Goal: Task Accomplishment & Management: Complete application form

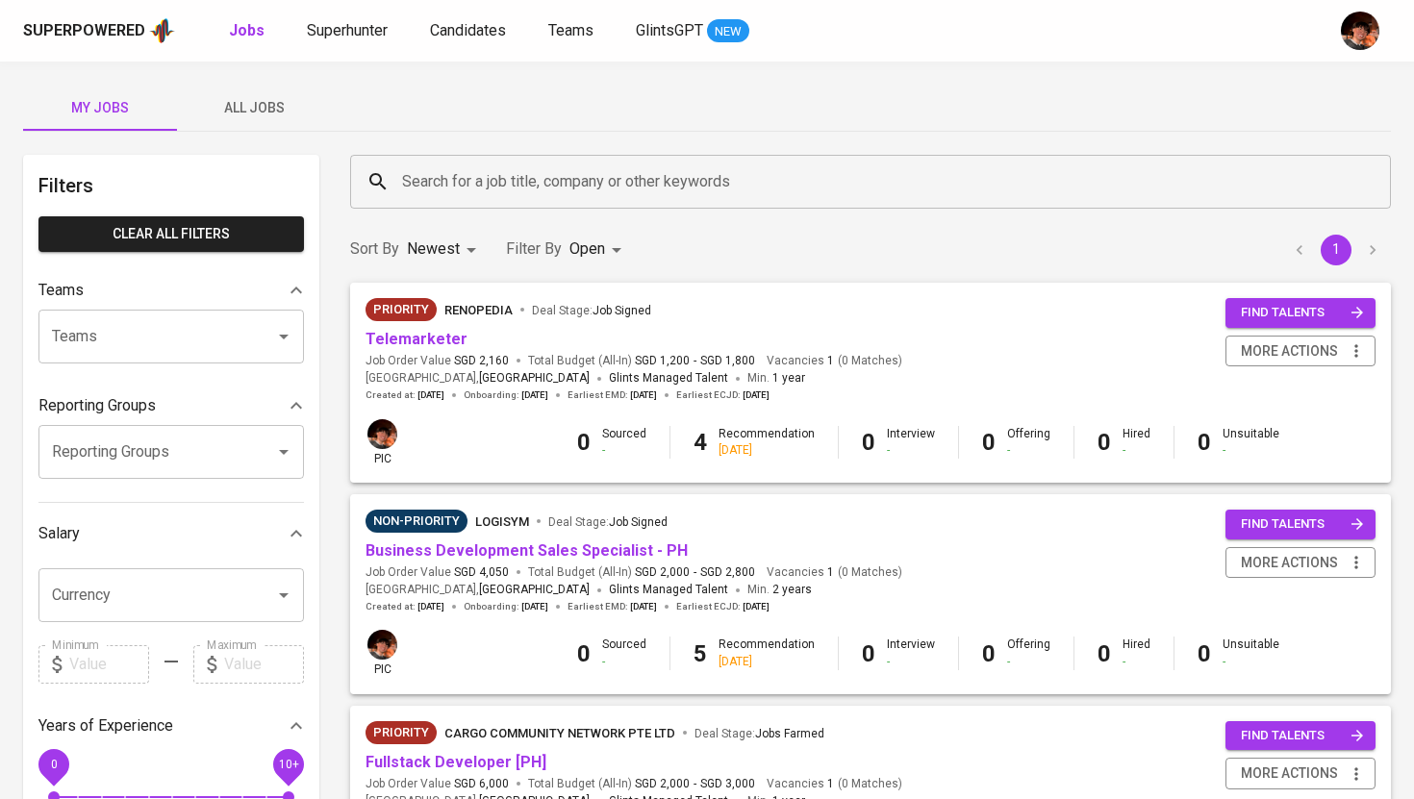
scroll to position [161, 0]
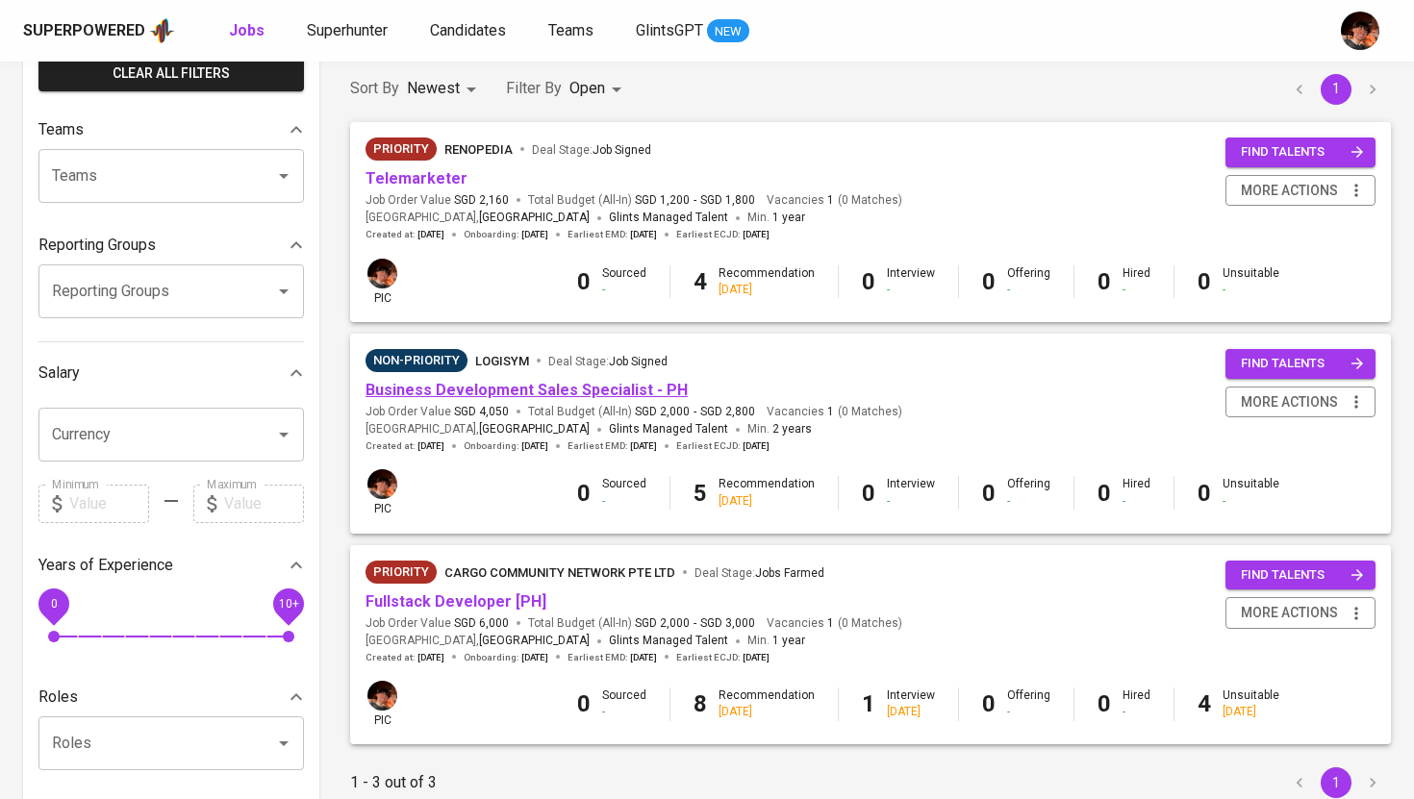
click at [426, 391] on link "Business Development Sales Specialist - PH" at bounding box center [526, 390] width 322 height 18
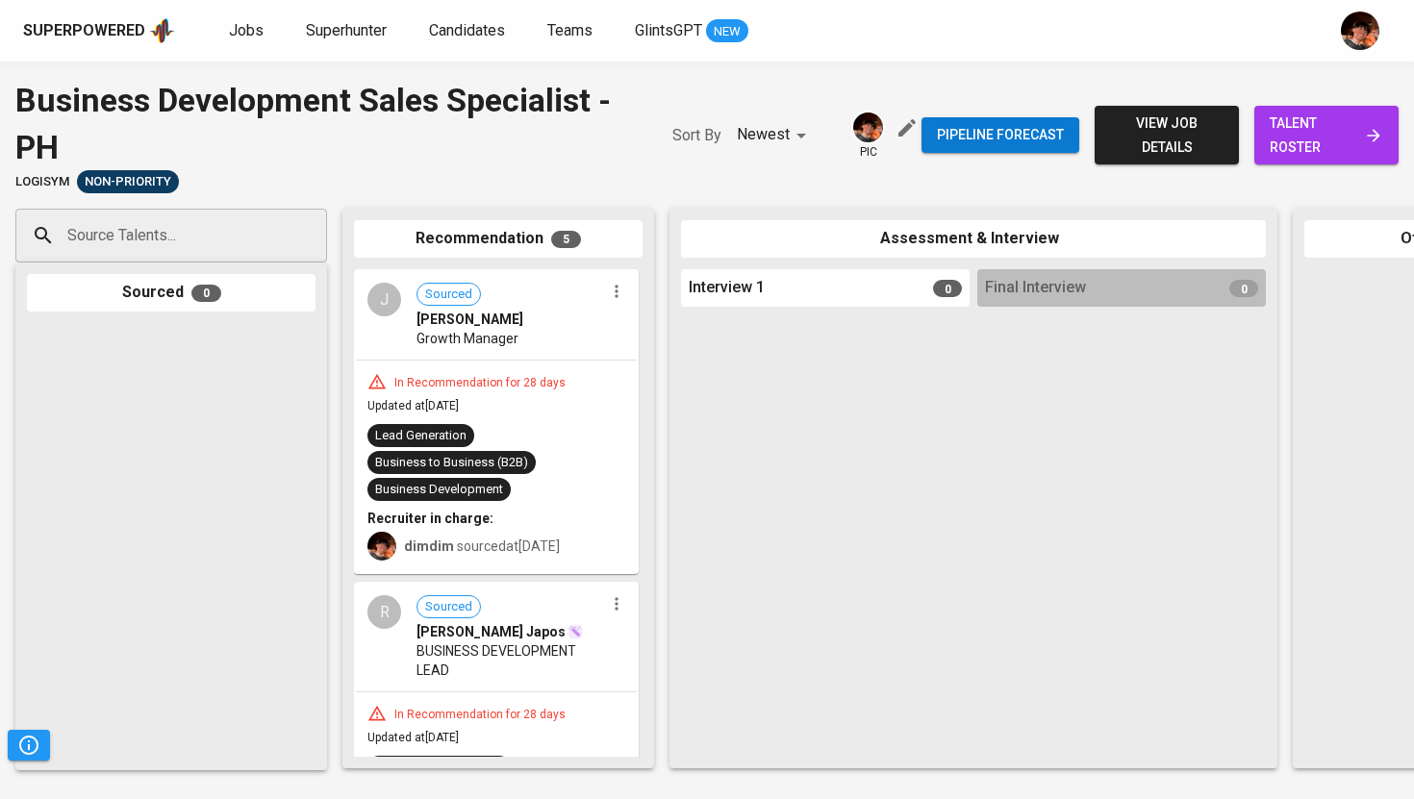
scroll to position [0, 35]
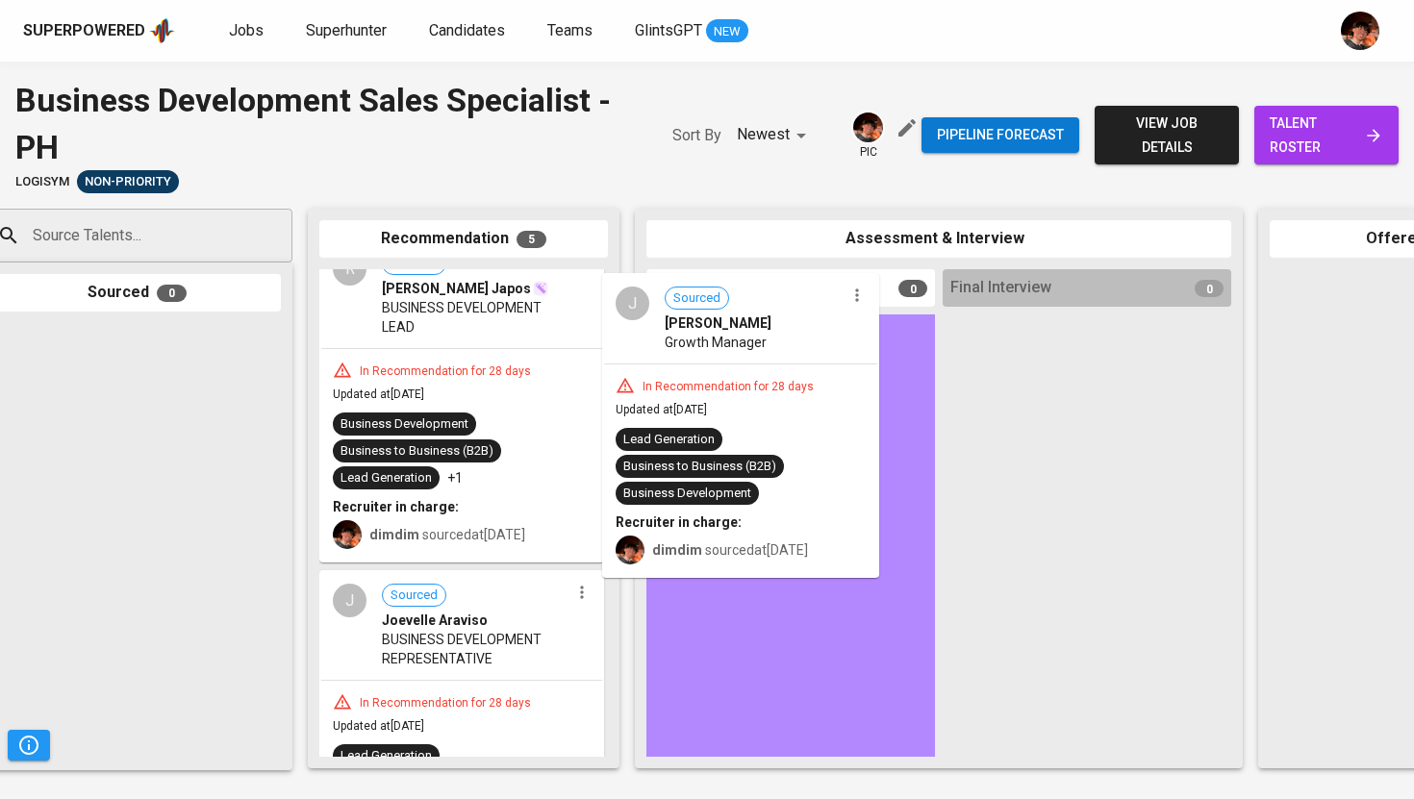
drag, startPoint x: 481, startPoint y: 310, endPoint x: 708, endPoint y: 373, distance: 235.7
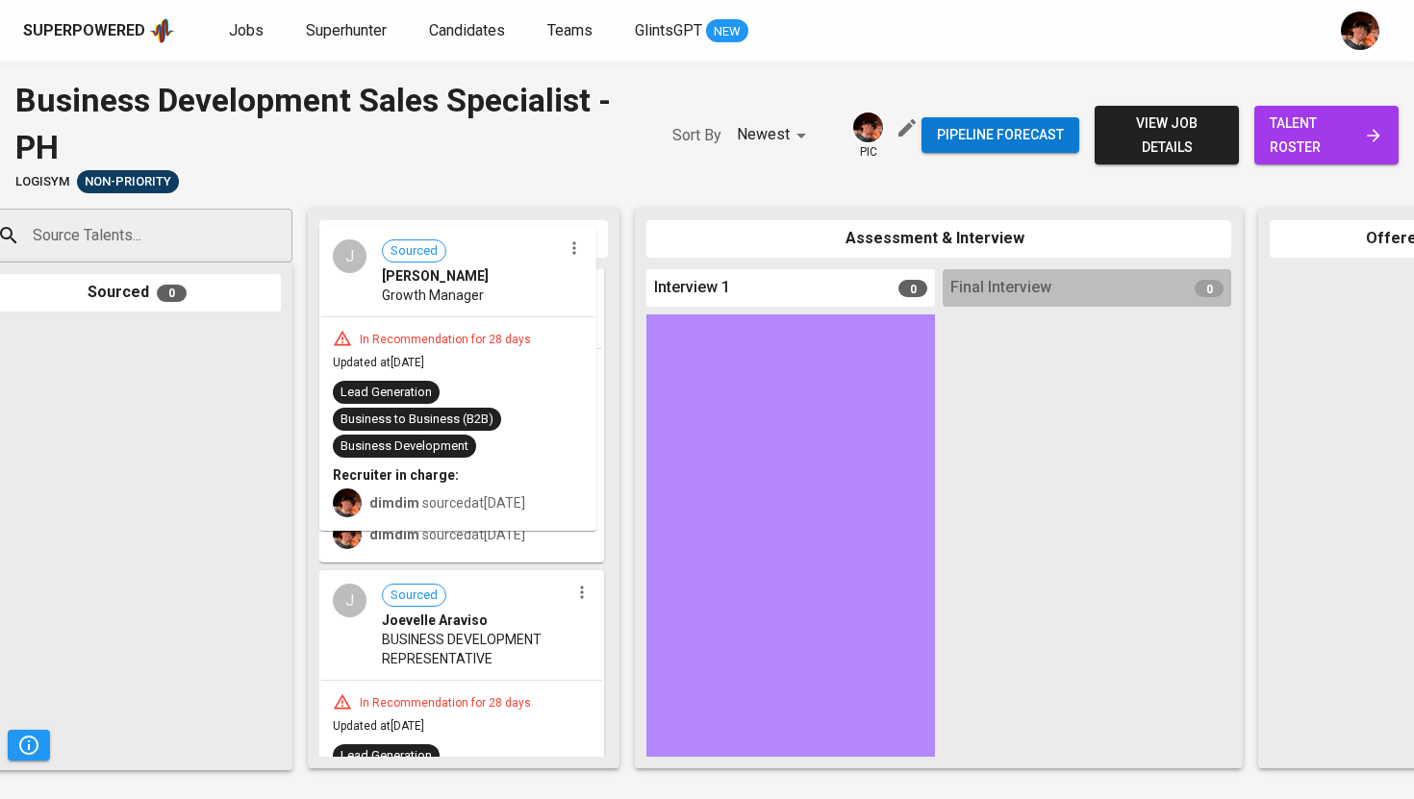
scroll to position [342, 0]
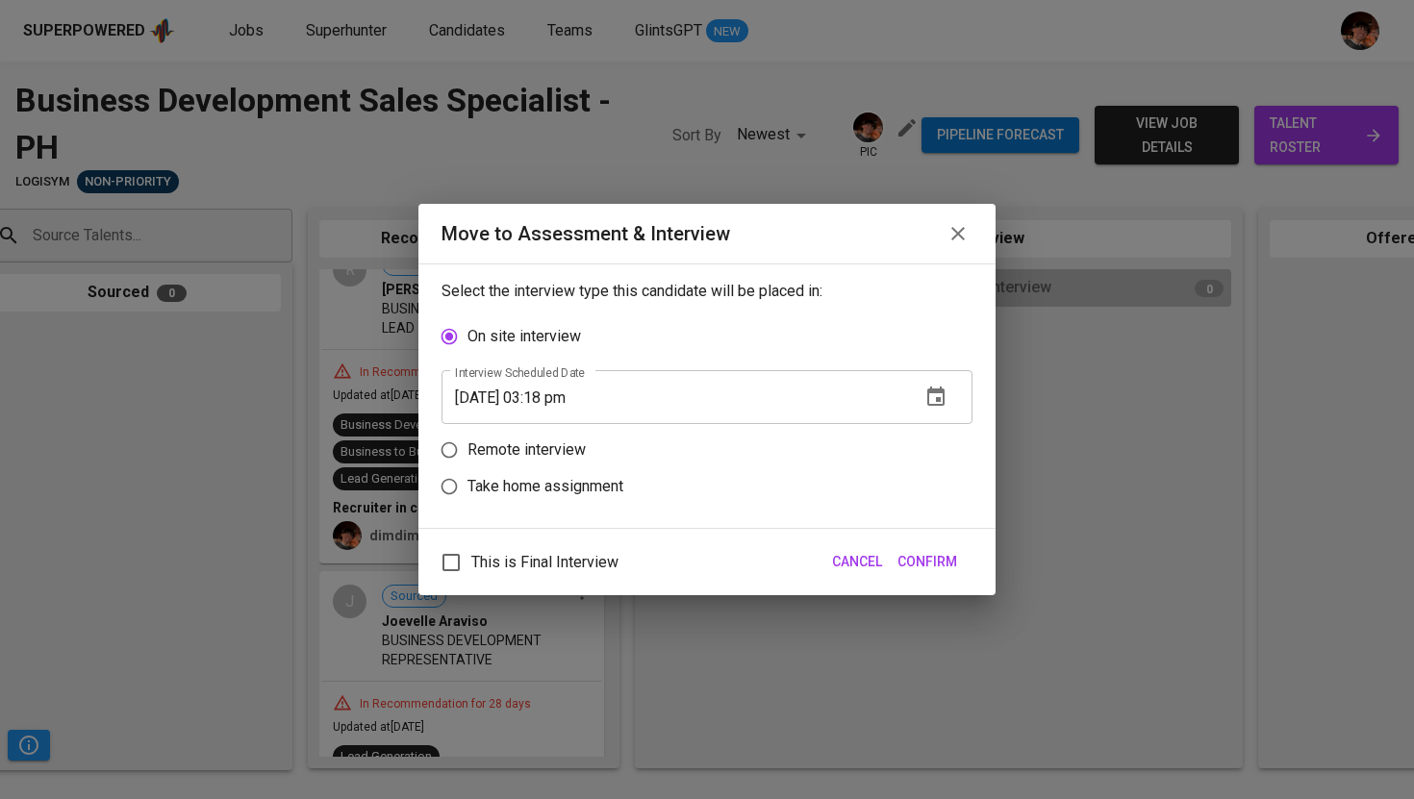
click at [552, 453] on p "Remote interview" at bounding box center [526, 450] width 118 height 23
click at [467, 453] on input "Remote interview" at bounding box center [449, 450] width 37 height 37
radio input "true"
click at [559, 437] on input "09/05/2025 03:18 pm" at bounding box center [673, 434] width 464 height 54
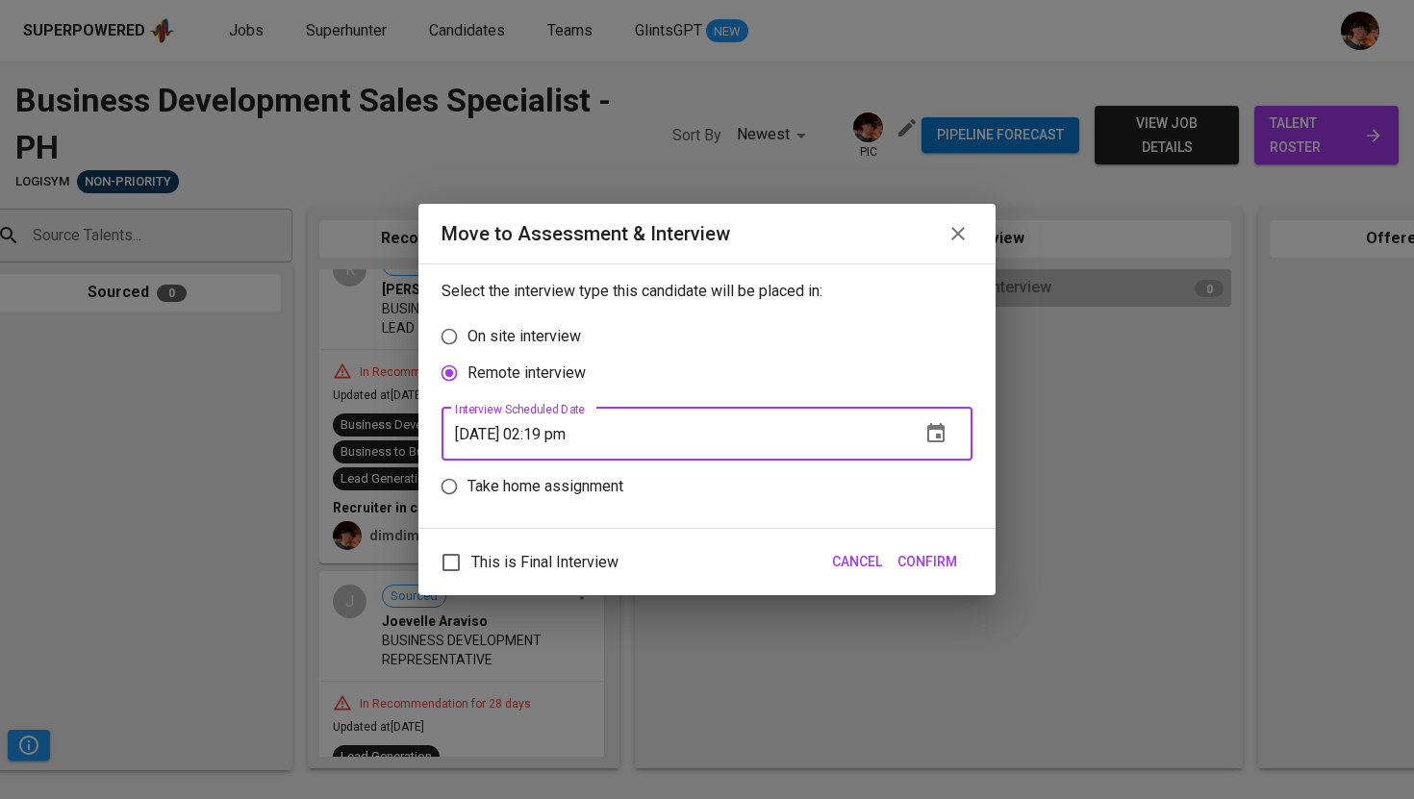
type input "[DATE] 02:19 pm"
click at [932, 561] on span "Confirm" at bounding box center [927, 562] width 60 height 24
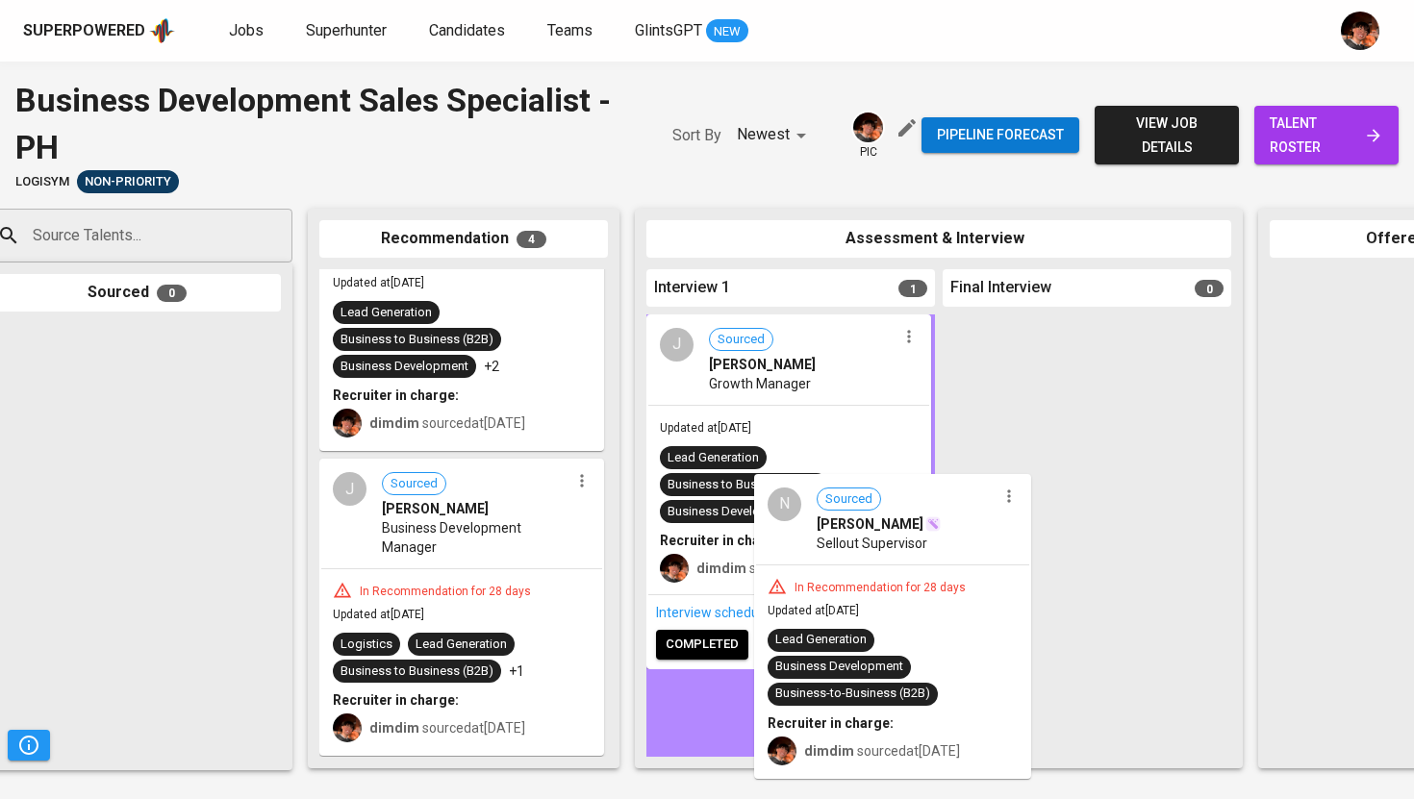
scroll to position [205, 0]
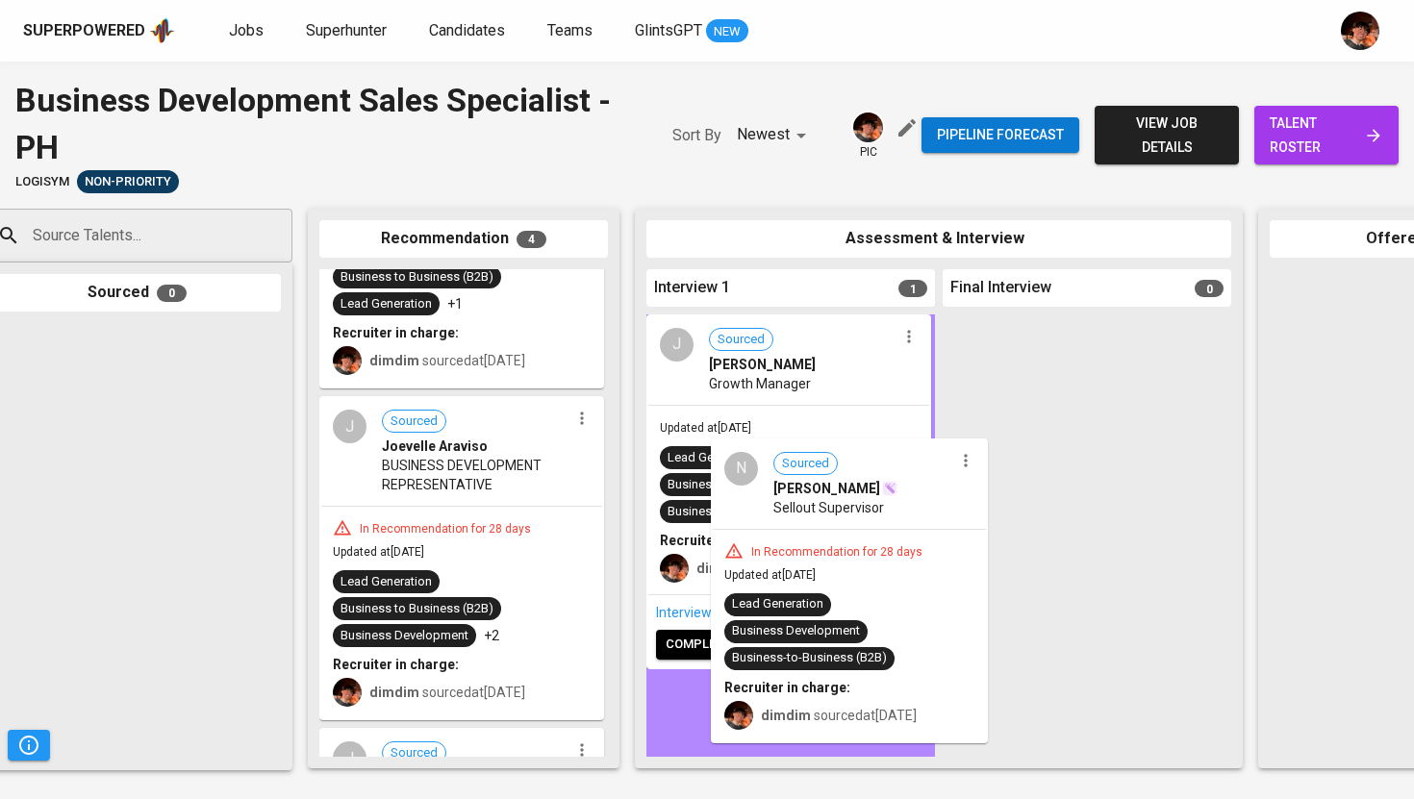
drag, startPoint x: 390, startPoint y: 615, endPoint x: 788, endPoint y: 530, distance: 406.3
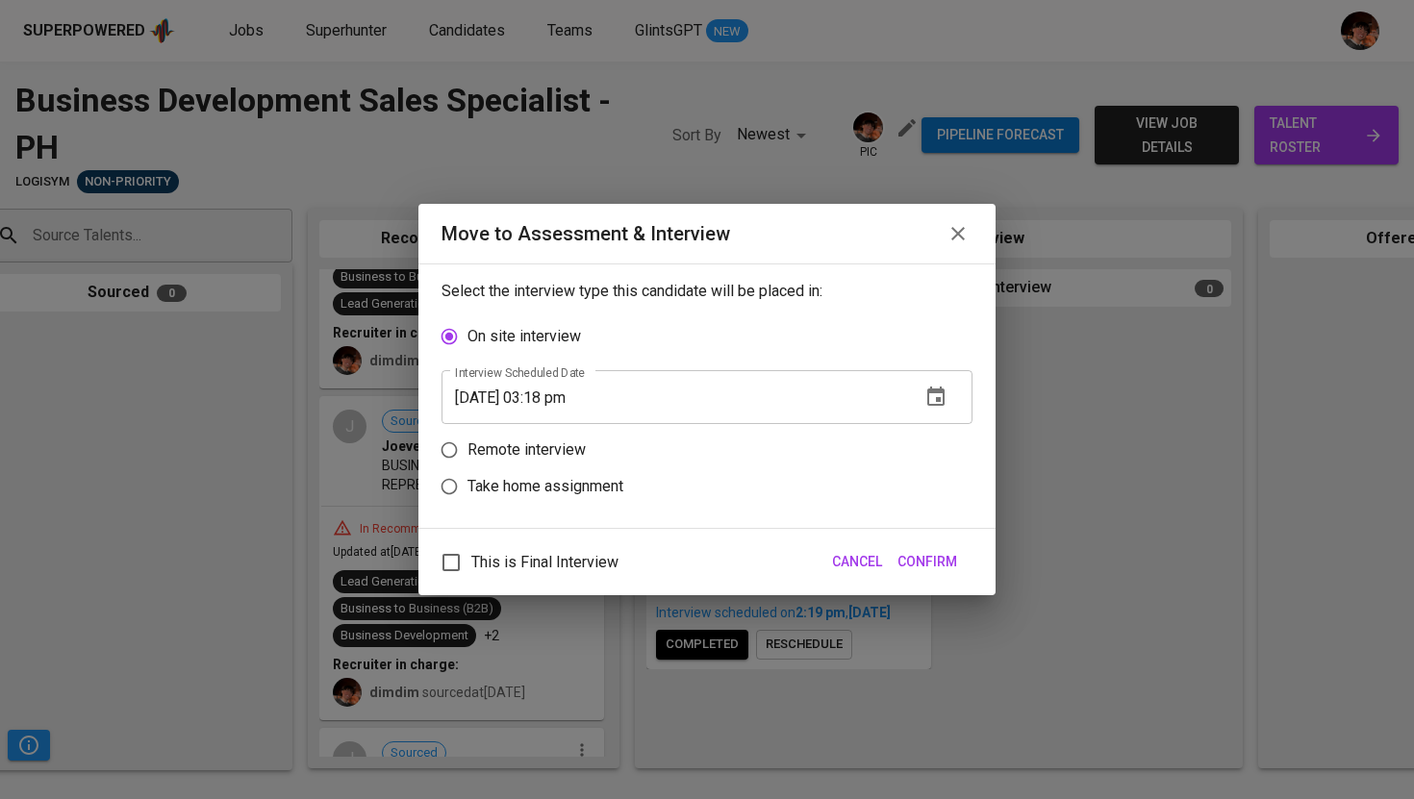
click at [511, 447] on p "Remote interview" at bounding box center [526, 450] width 118 height 23
click at [467, 447] on input "Remote interview" at bounding box center [449, 450] width 37 height 37
radio input "true"
click at [559, 435] on input "09/05/2025 03:18 pm" at bounding box center [673, 434] width 464 height 54
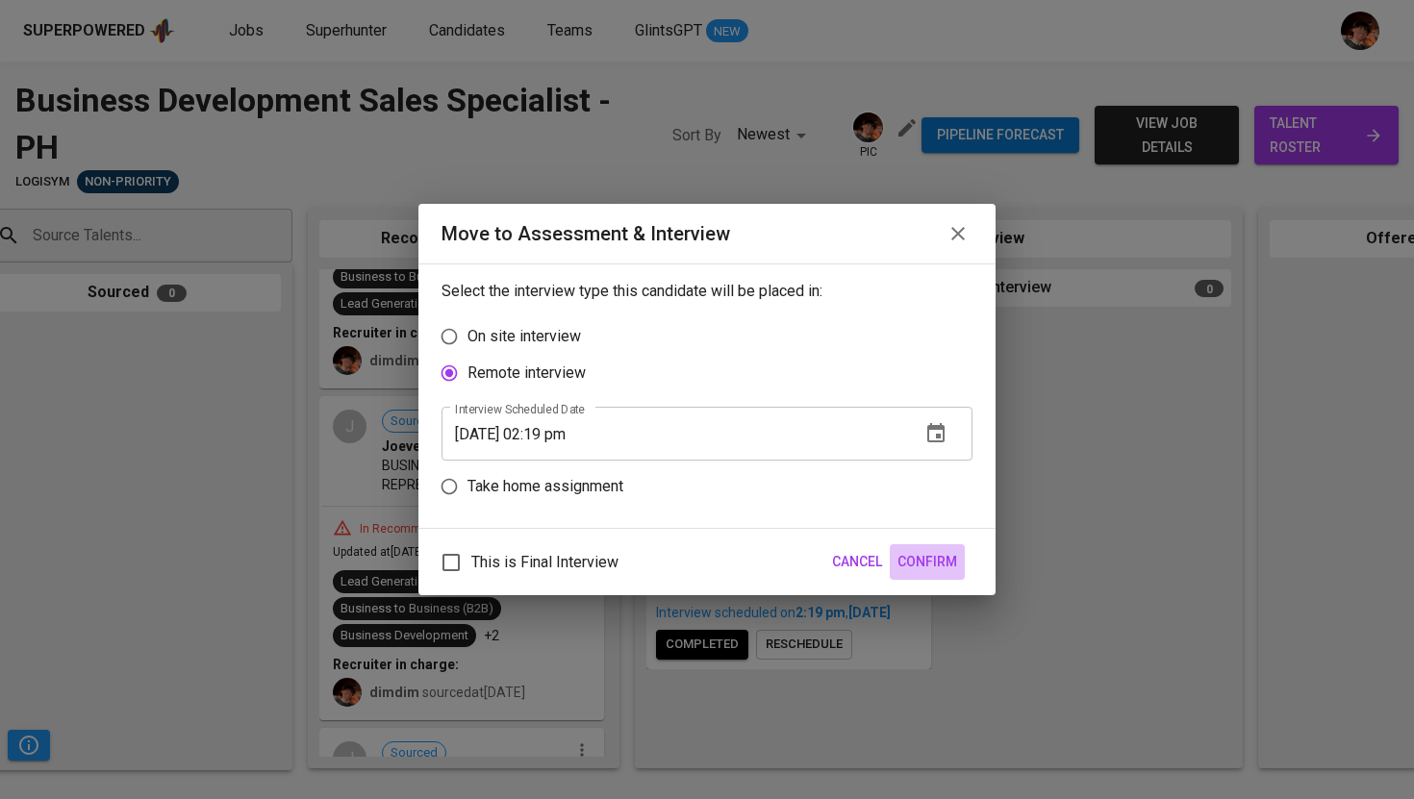
click at [942, 557] on span "Confirm" at bounding box center [927, 562] width 60 height 24
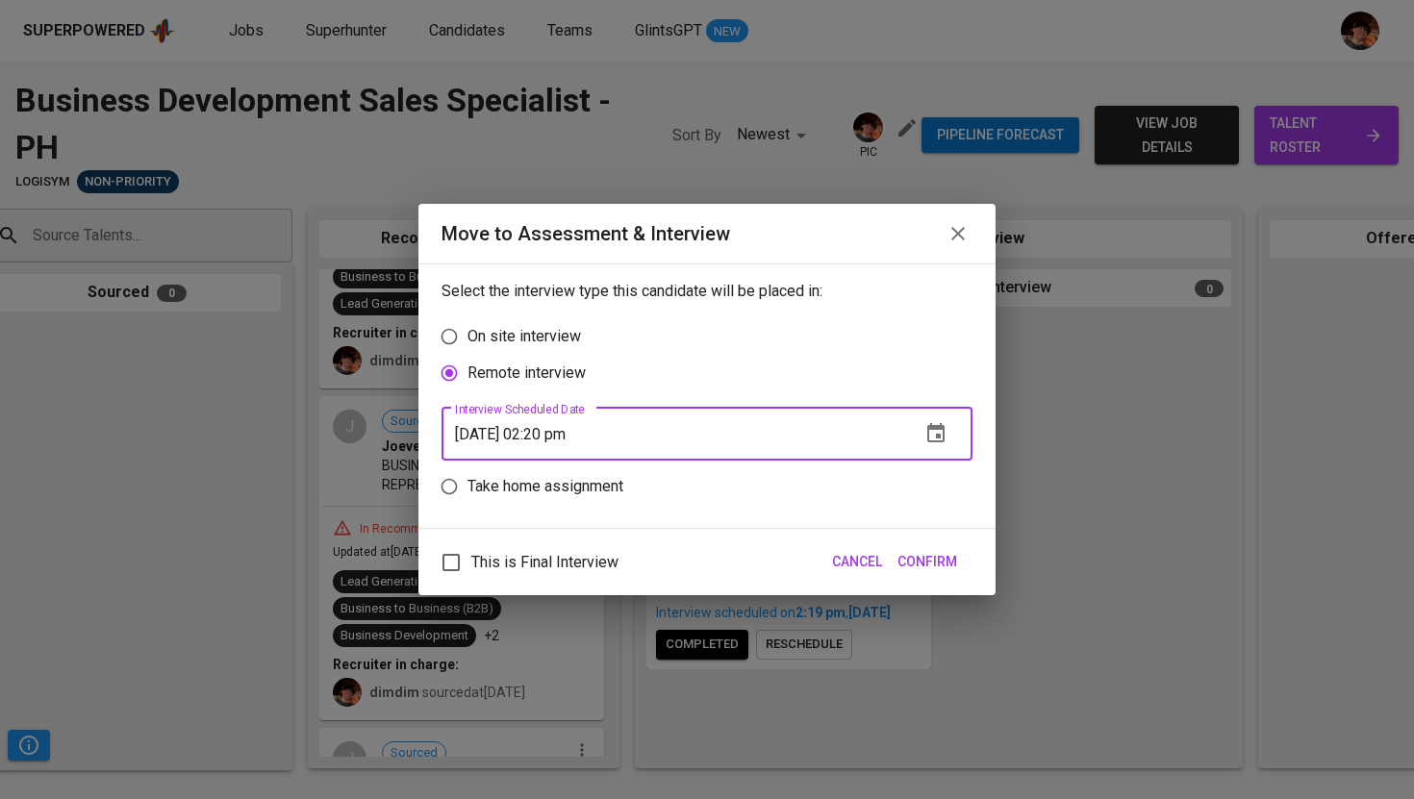
type input "[DATE] 02:20 pm"
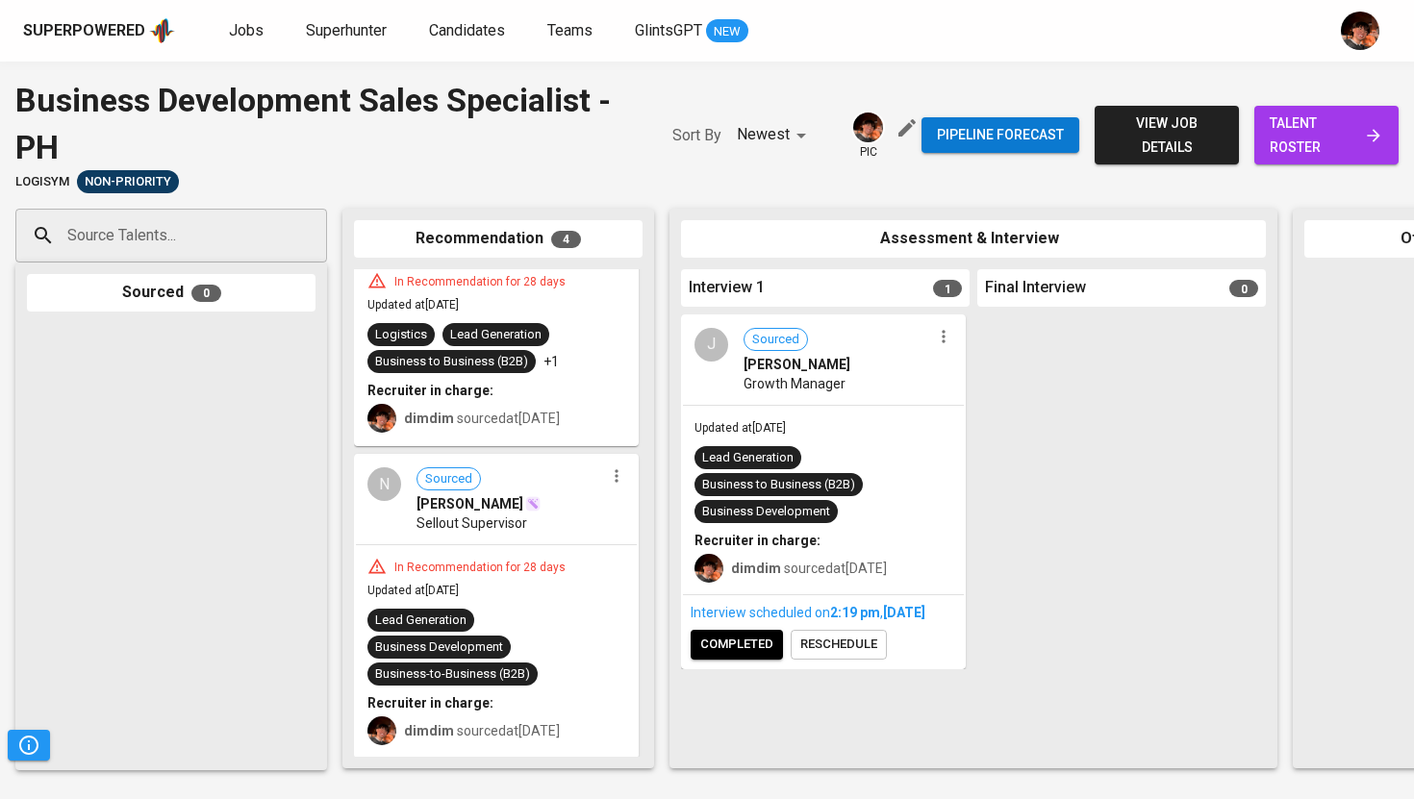
scroll to position [180, 0]
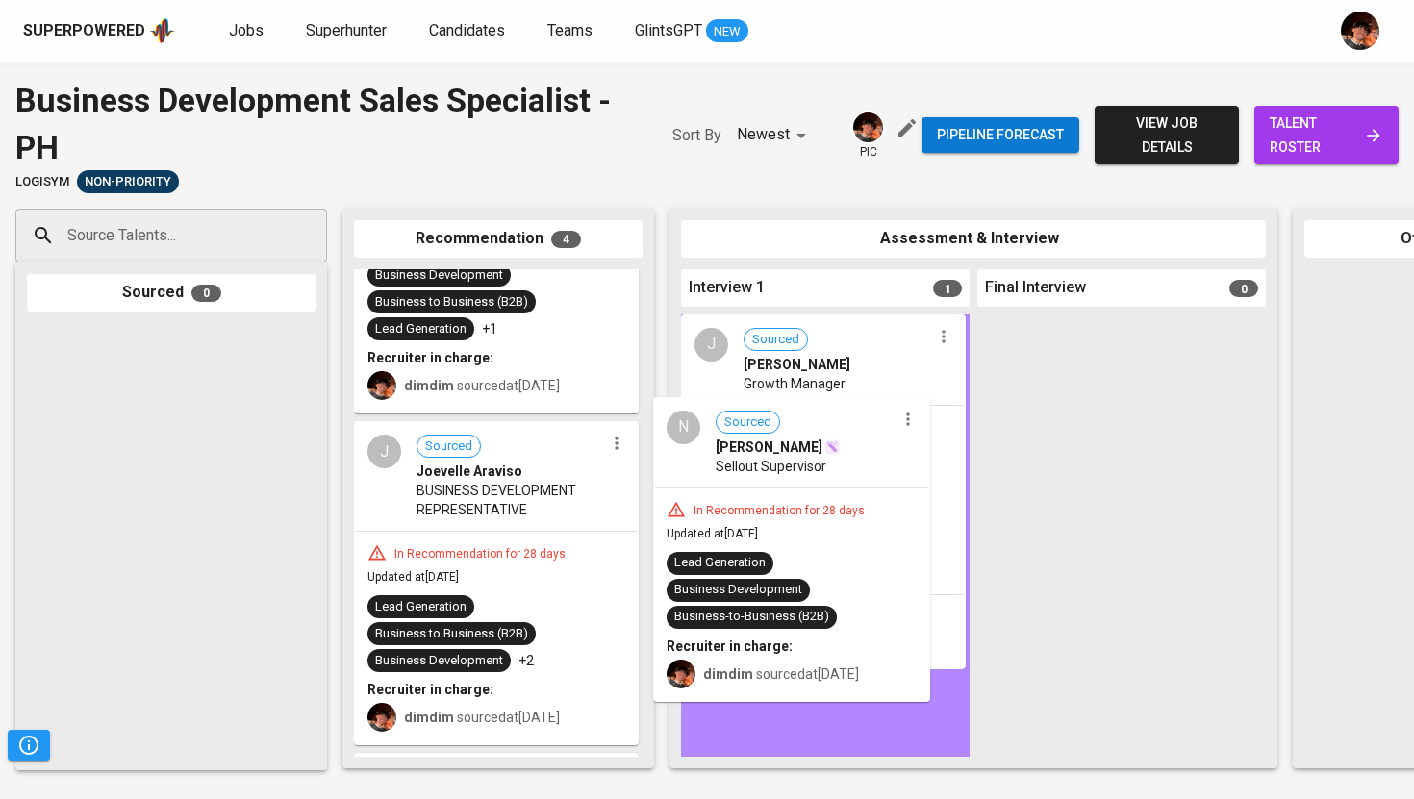
drag, startPoint x: 411, startPoint y: 531, endPoint x: 737, endPoint y: 467, distance: 332.1
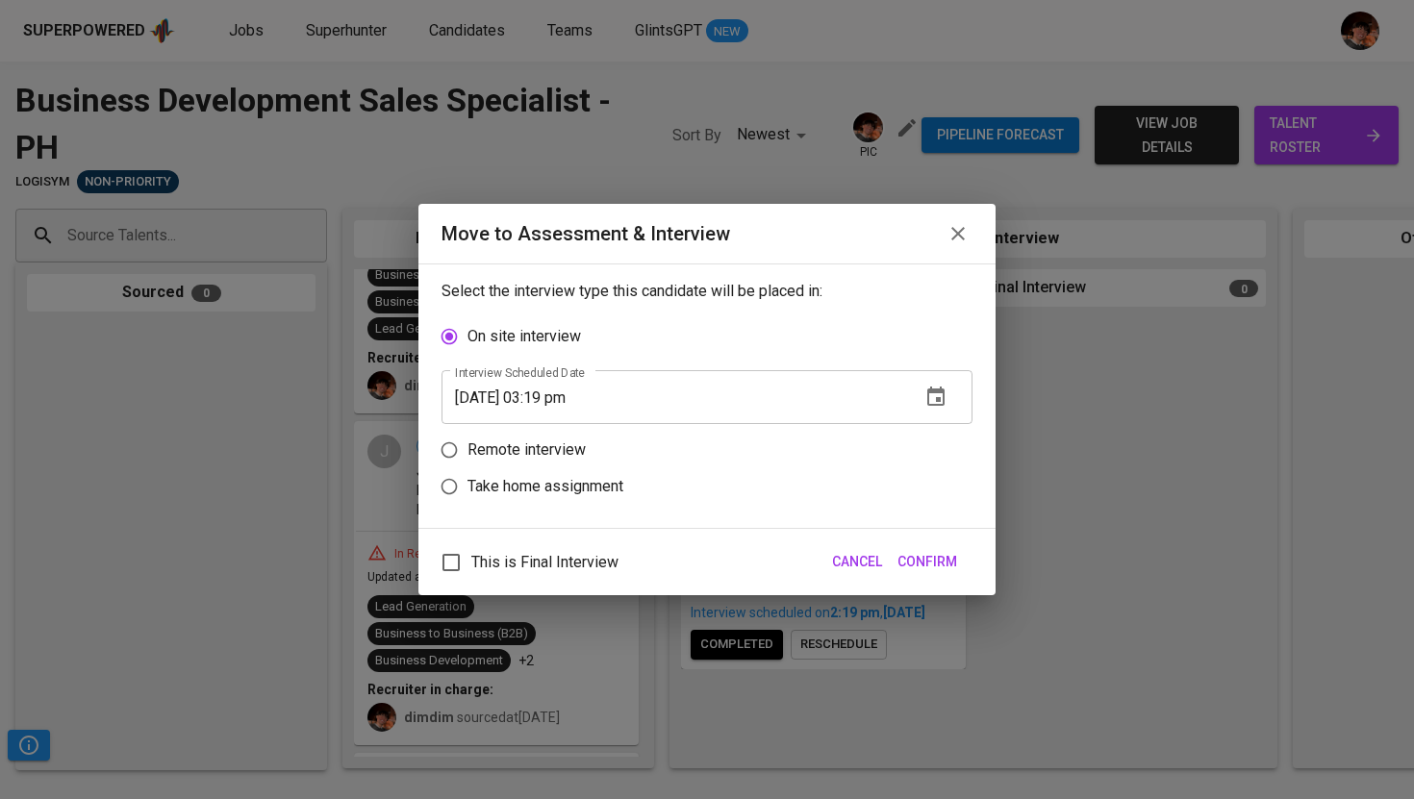
click at [531, 459] on p "Remote interview" at bounding box center [526, 450] width 118 height 23
click at [467, 459] on input "Remote interview" at bounding box center [449, 450] width 37 height 37
radio input "true"
click at [556, 431] on input "[DATE] 03:19 pm" at bounding box center [673, 434] width 464 height 54
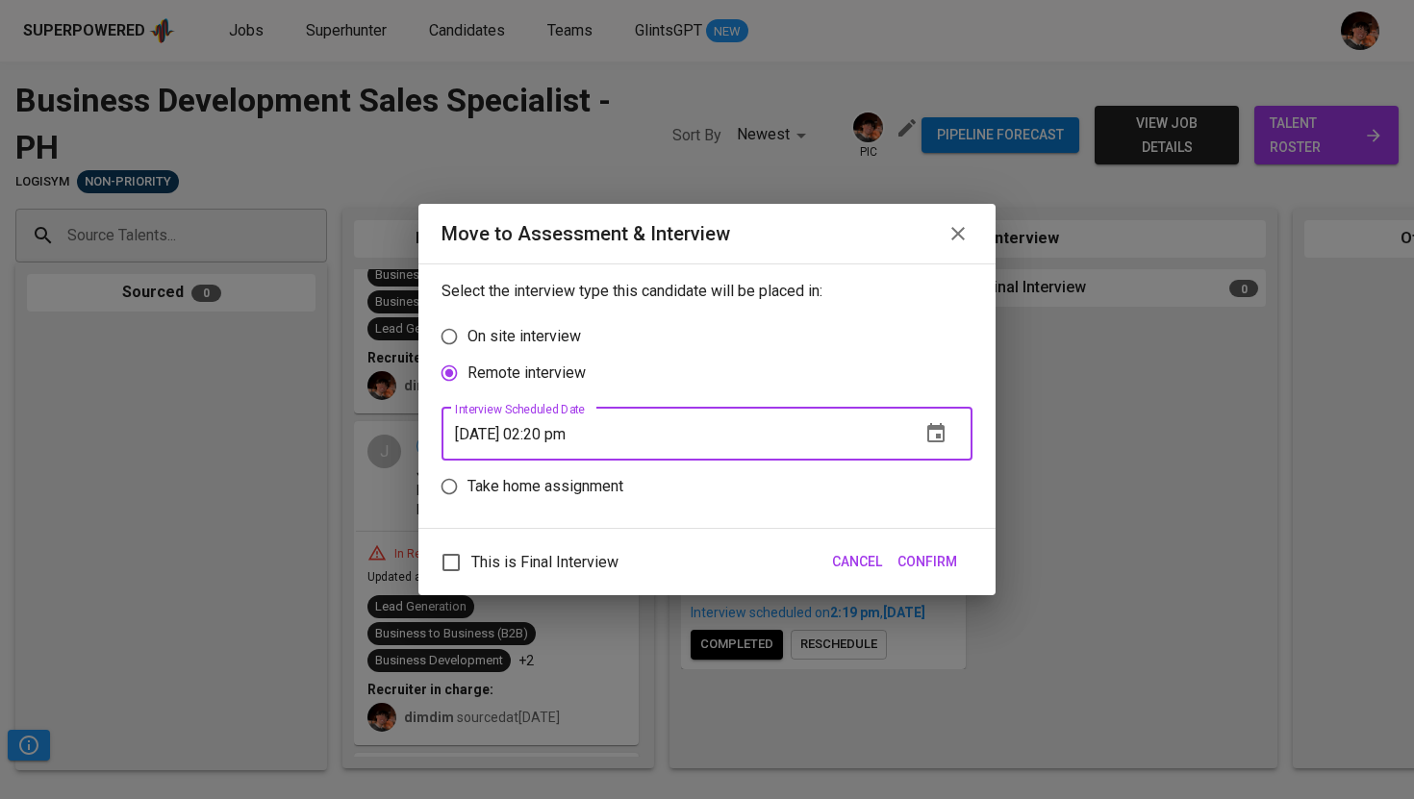
type input "[DATE] 02:20 pm"
click at [936, 571] on span "Confirm" at bounding box center [927, 562] width 60 height 24
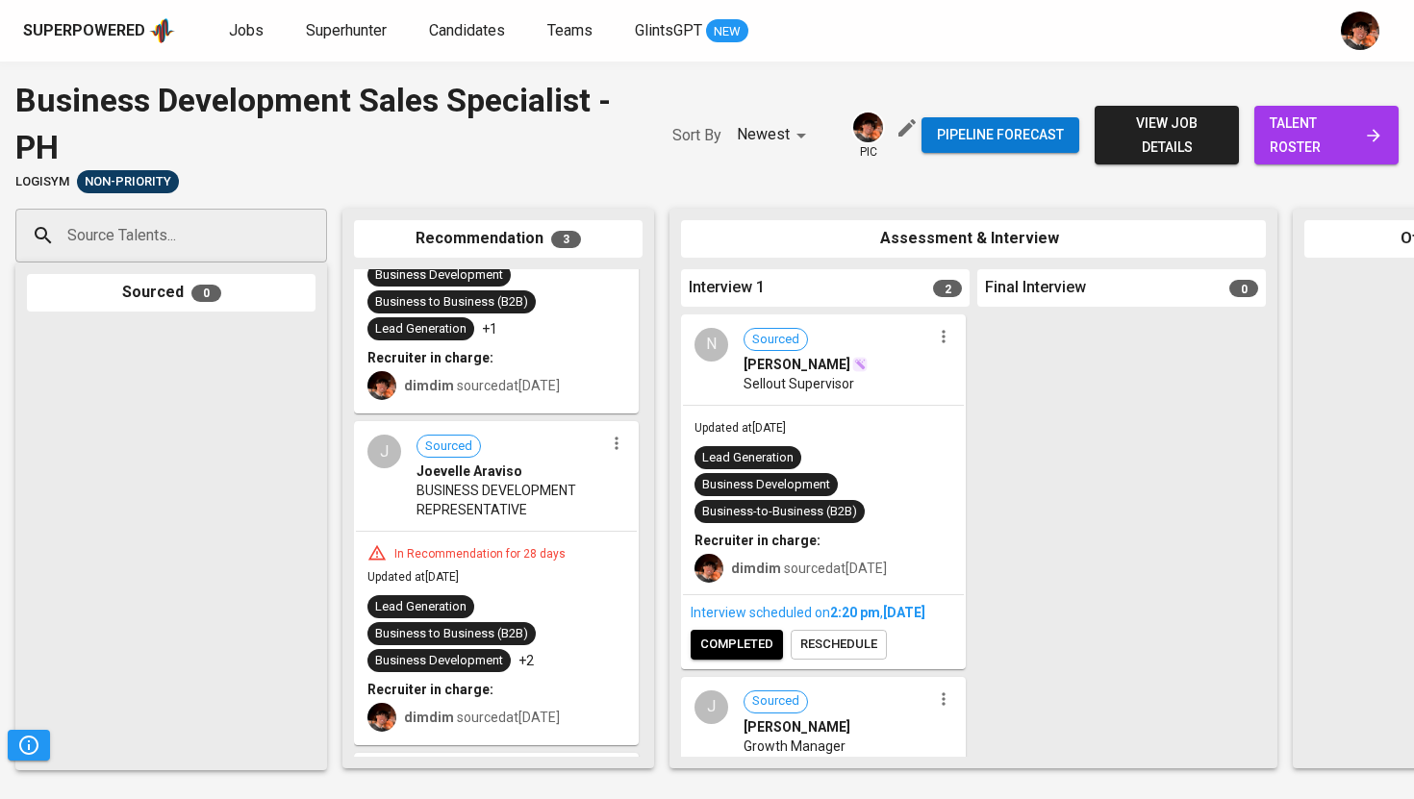
click at [743, 656] on span "completed" at bounding box center [736, 645] width 73 height 22
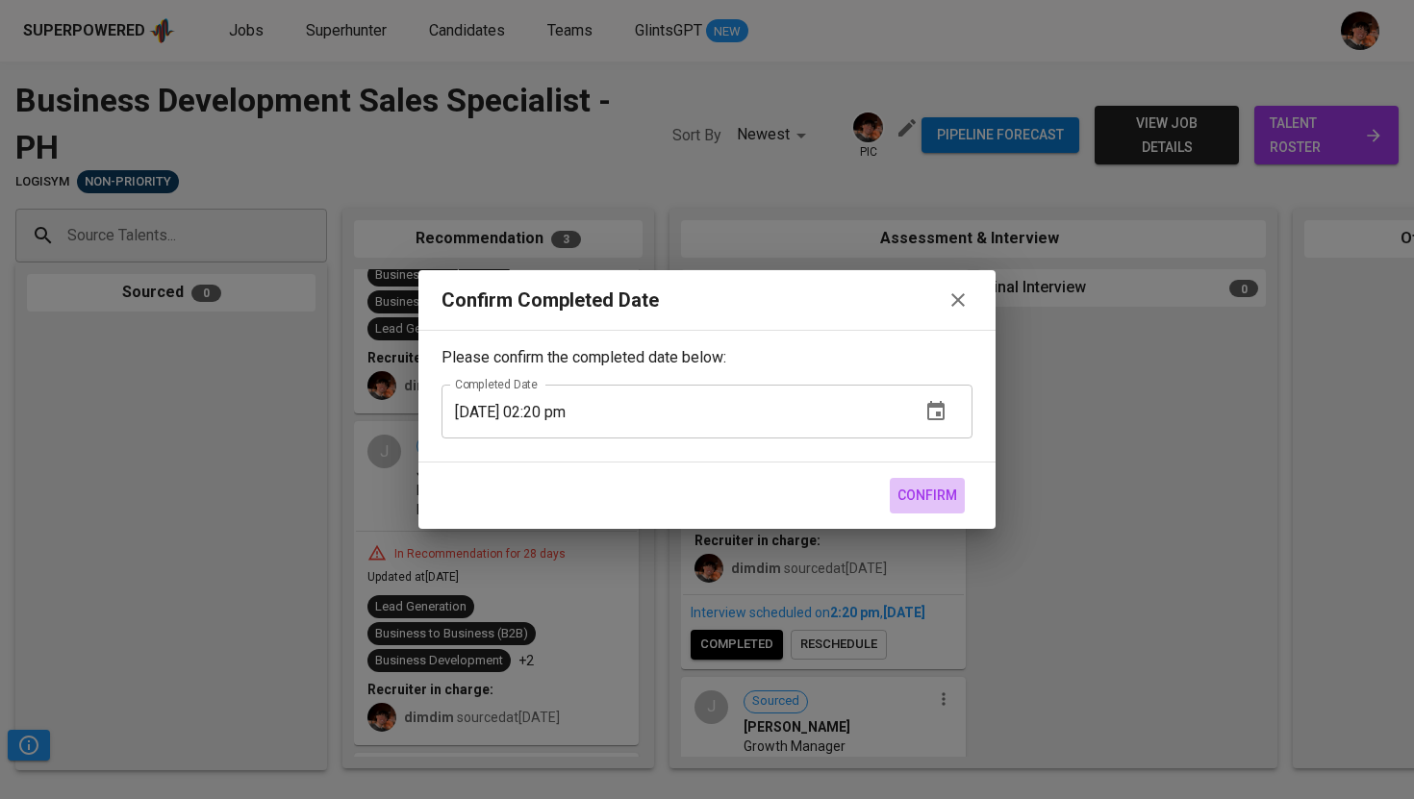
click at [942, 491] on span "Confirm" at bounding box center [927, 496] width 60 height 24
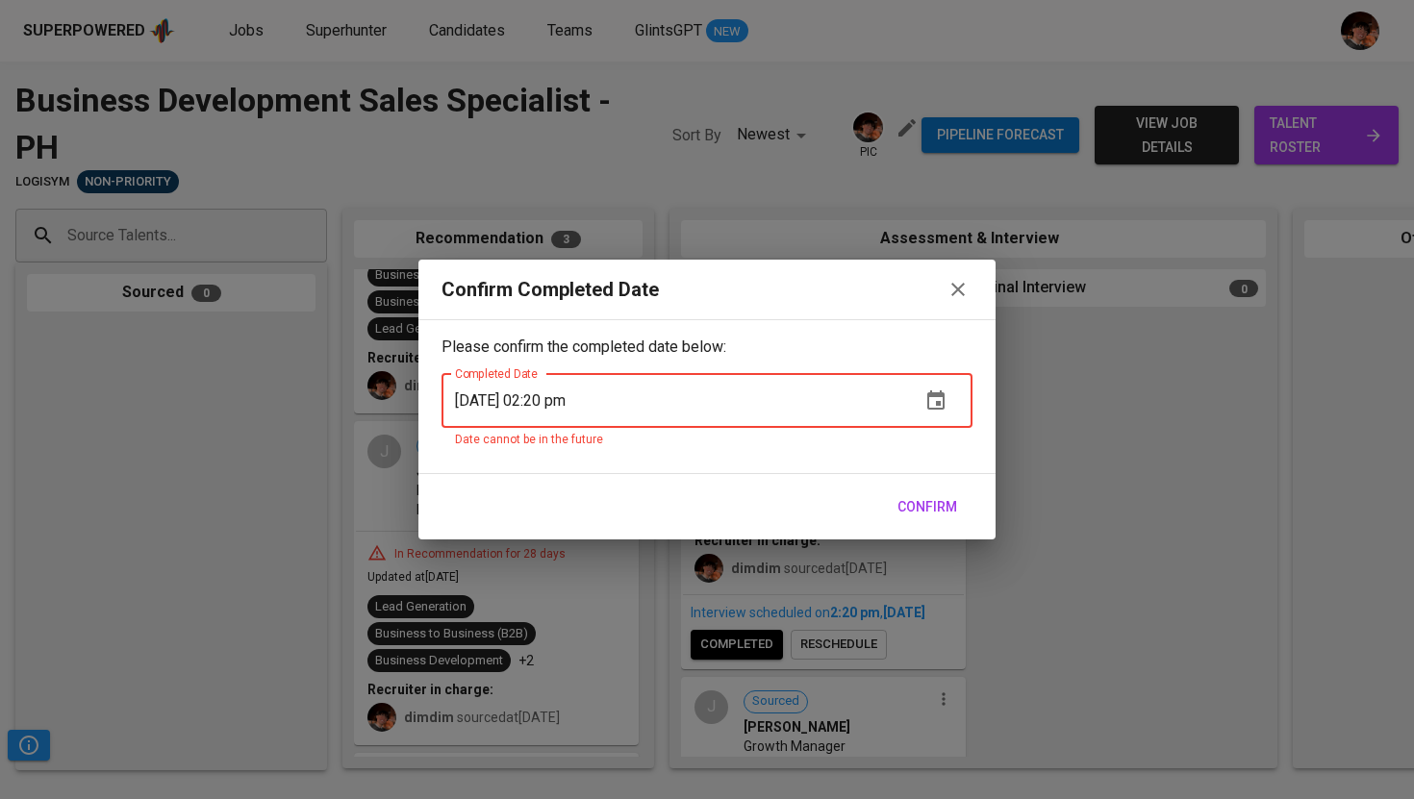
click at [961, 268] on div "Confirm Completed Date" at bounding box center [706, 290] width 577 height 60
click at [959, 299] on icon "button" at bounding box center [957, 289] width 23 height 23
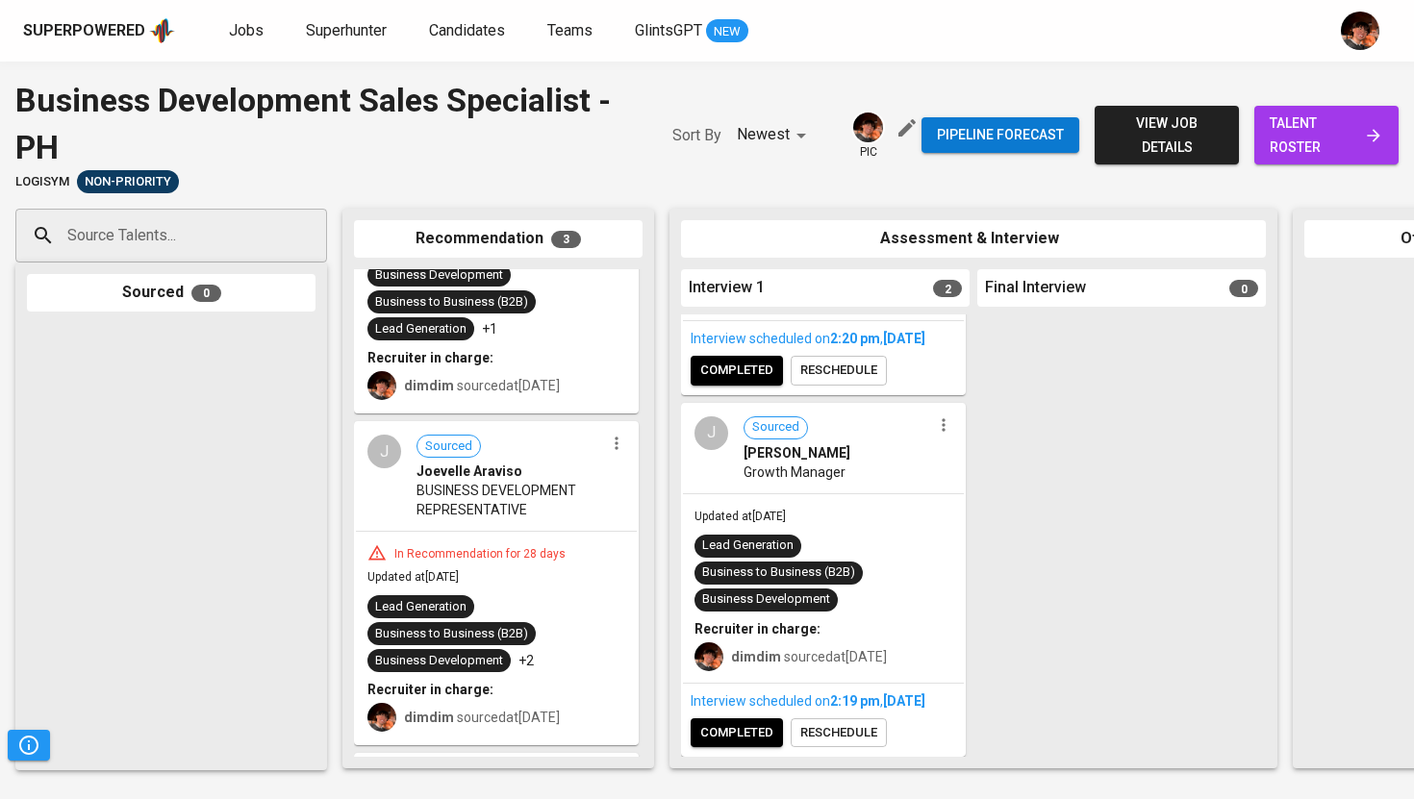
scroll to position [311, 0]
click at [740, 733] on span "completed" at bounding box center [736, 733] width 73 height 22
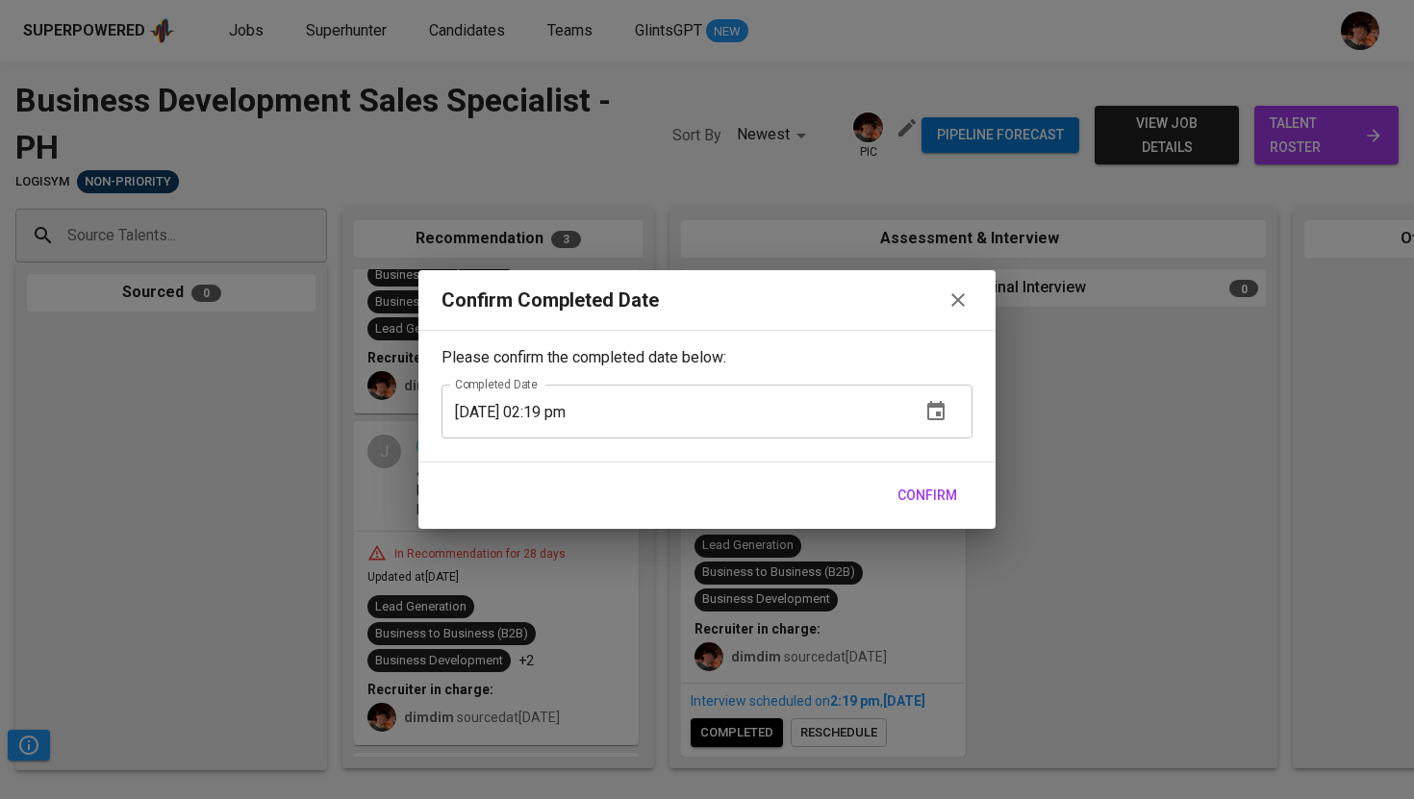
click at [931, 503] on span "Confirm" at bounding box center [927, 496] width 60 height 24
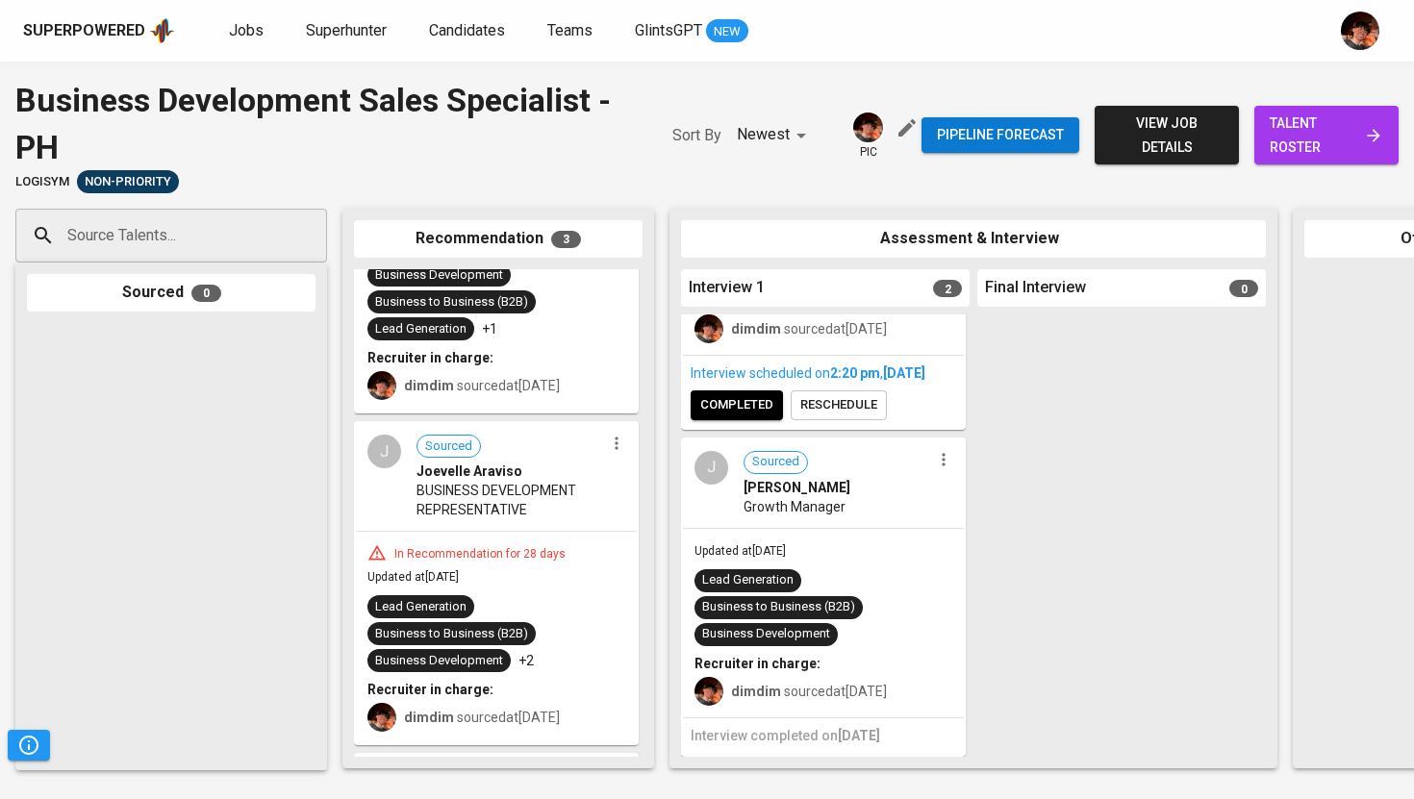
scroll to position [0, 0]
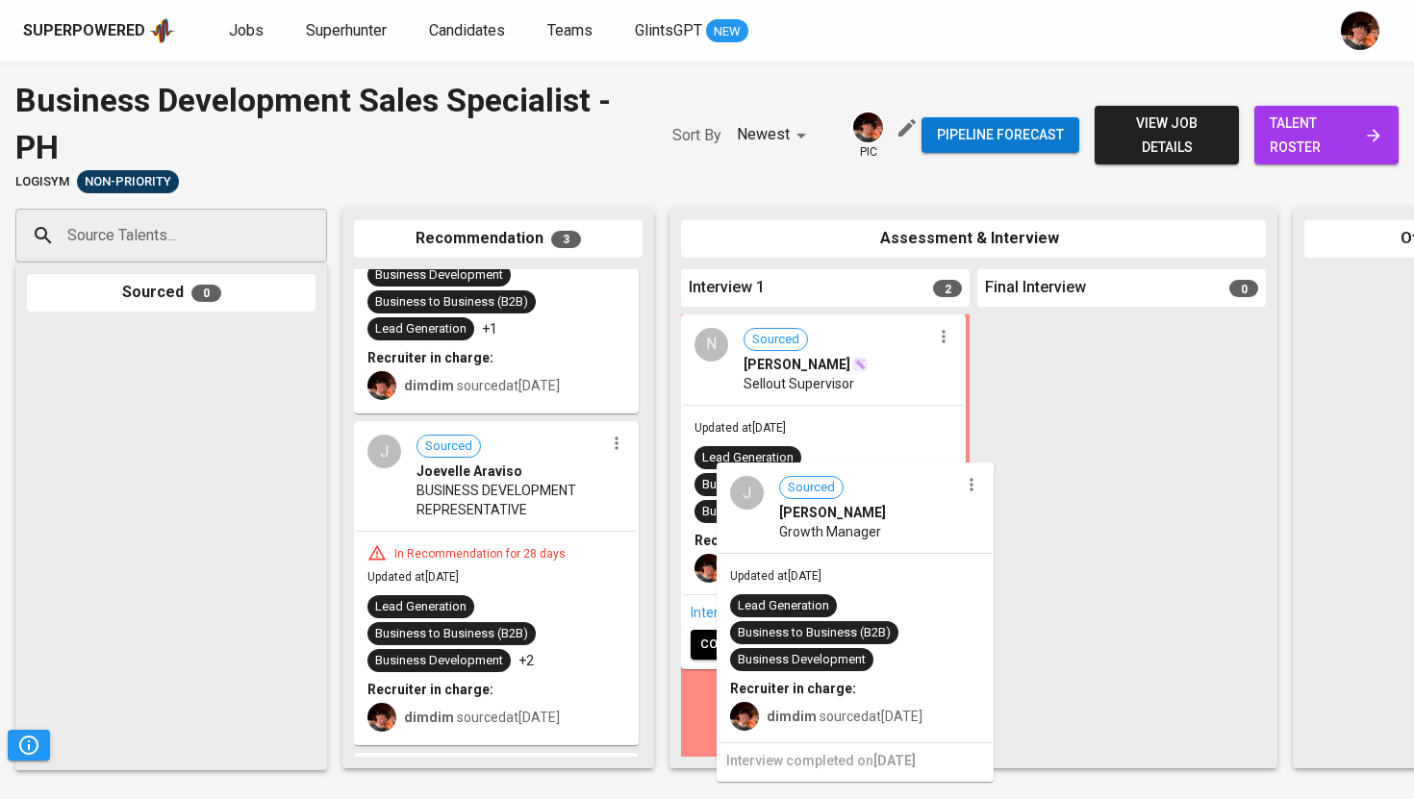
drag, startPoint x: 716, startPoint y: 529, endPoint x: 755, endPoint y: 547, distance: 43.5
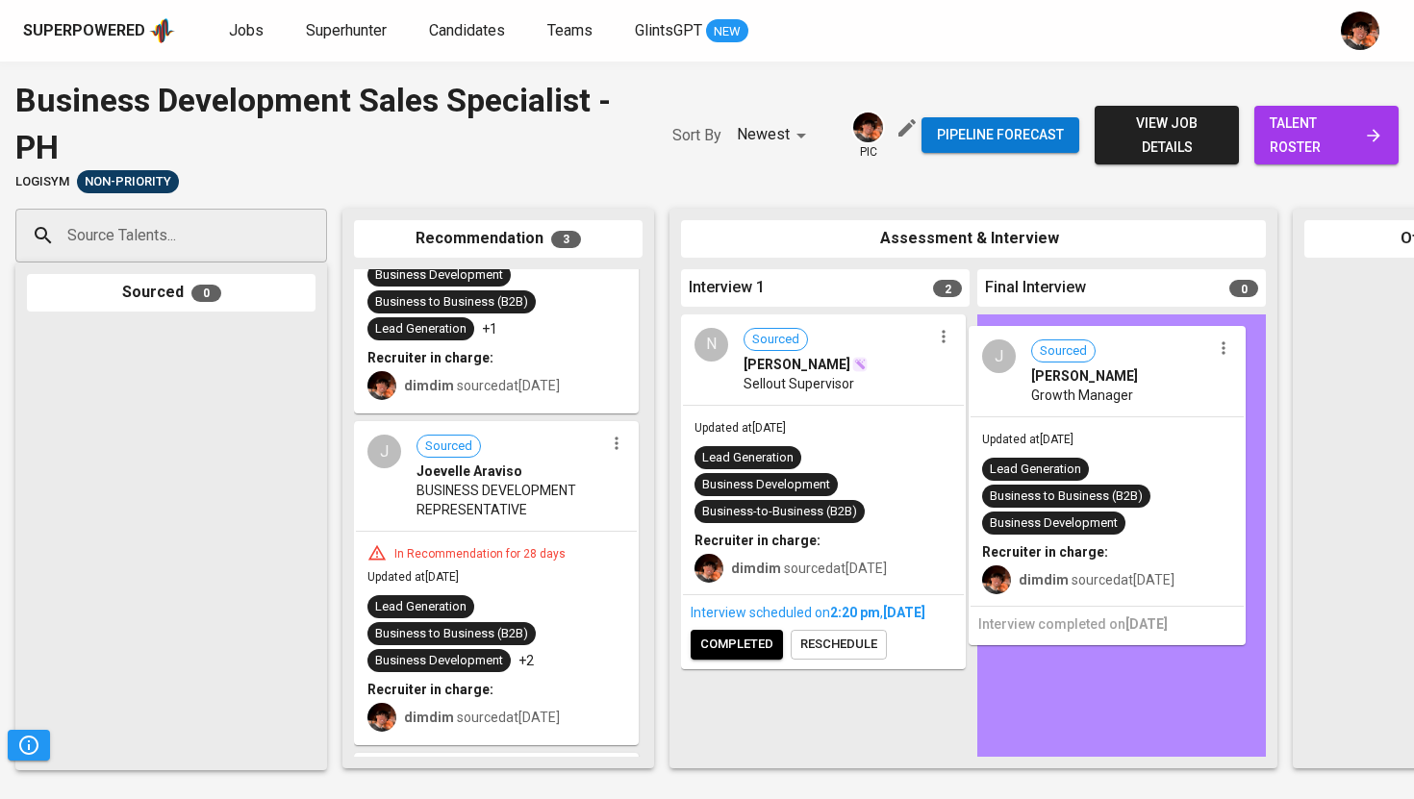
drag, startPoint x: 730, startPoint y: 616, endPoint x: 1024, endPoint y: 406, distance: 361.9
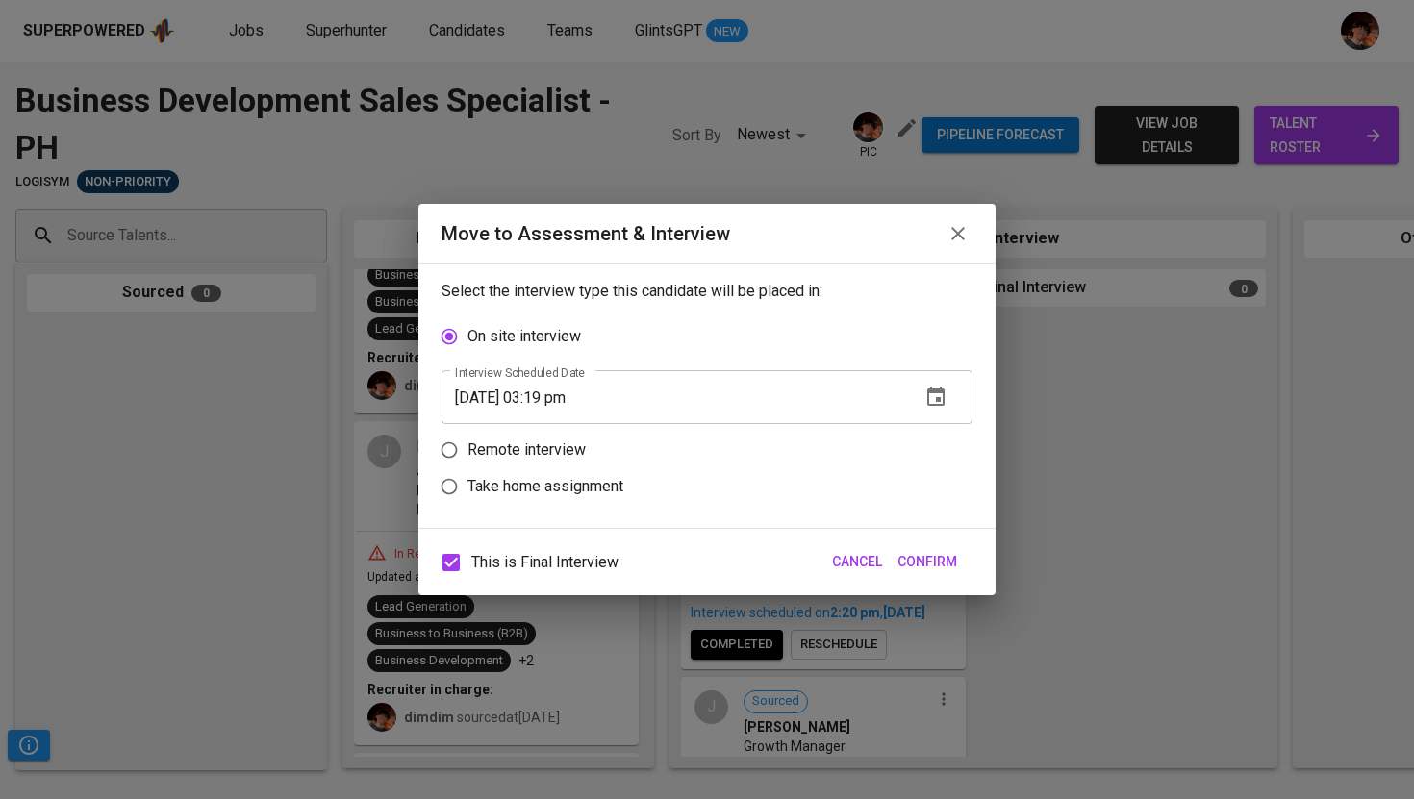
click at [963, 239] on icon "button" at bounding box center [957, 233] width 13 height 13
